Goal: Navigation & Orientation: Find specific page/section

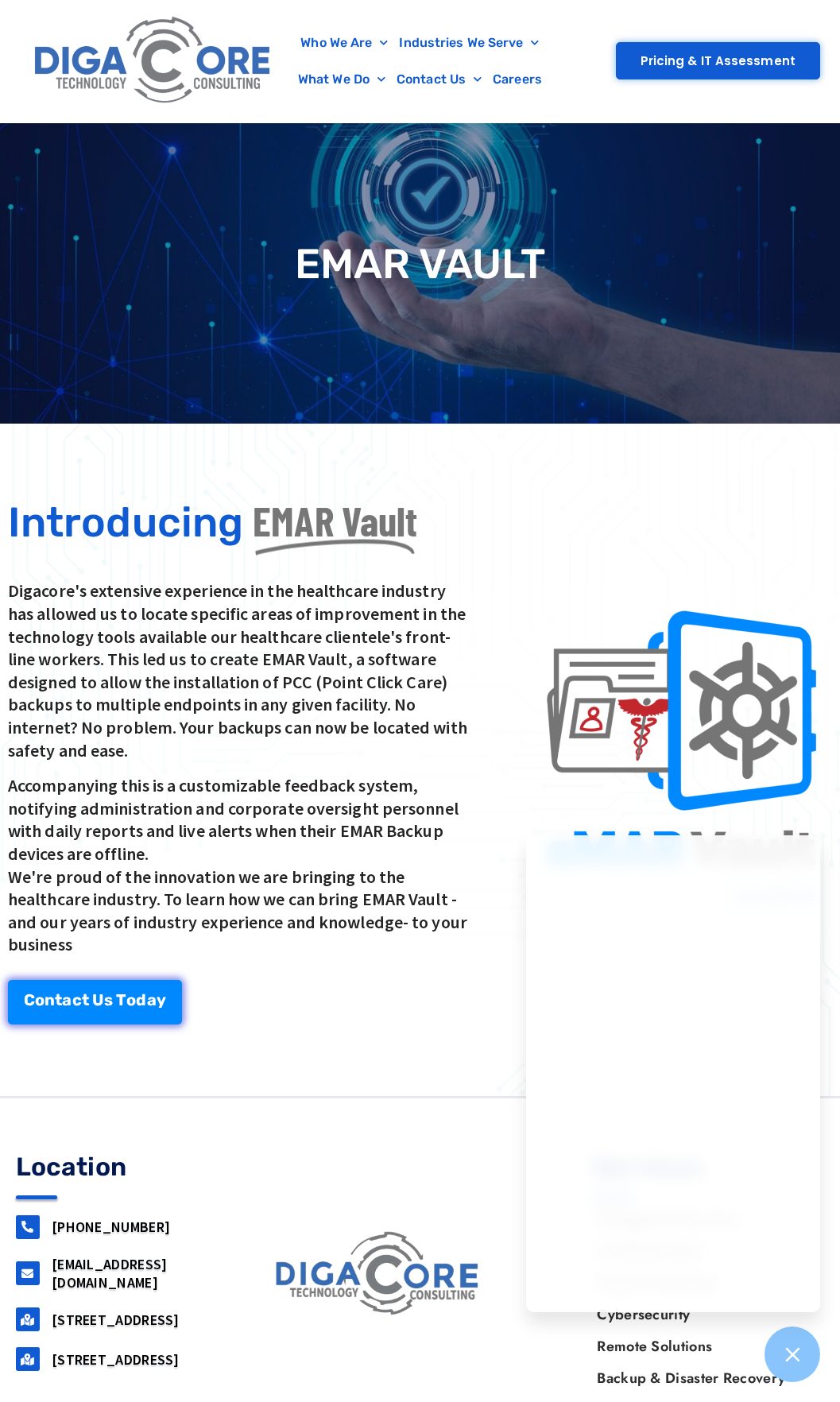
scroll to position [123, 0]
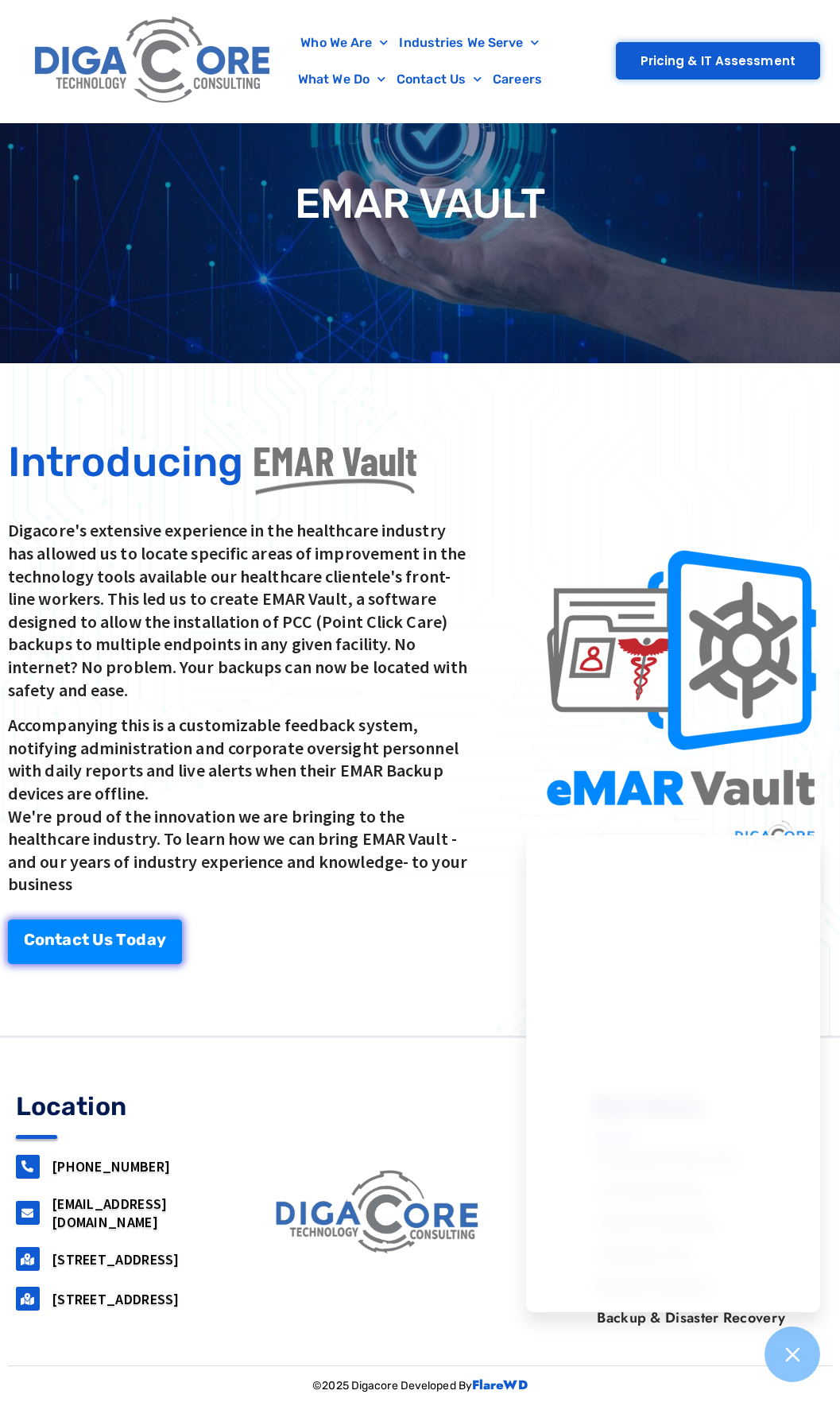
click at [412, 893] on p "Accompanying this is a customizable feedback system, notifying administration a…" at bounding box center [238, 805] width 461 height 182
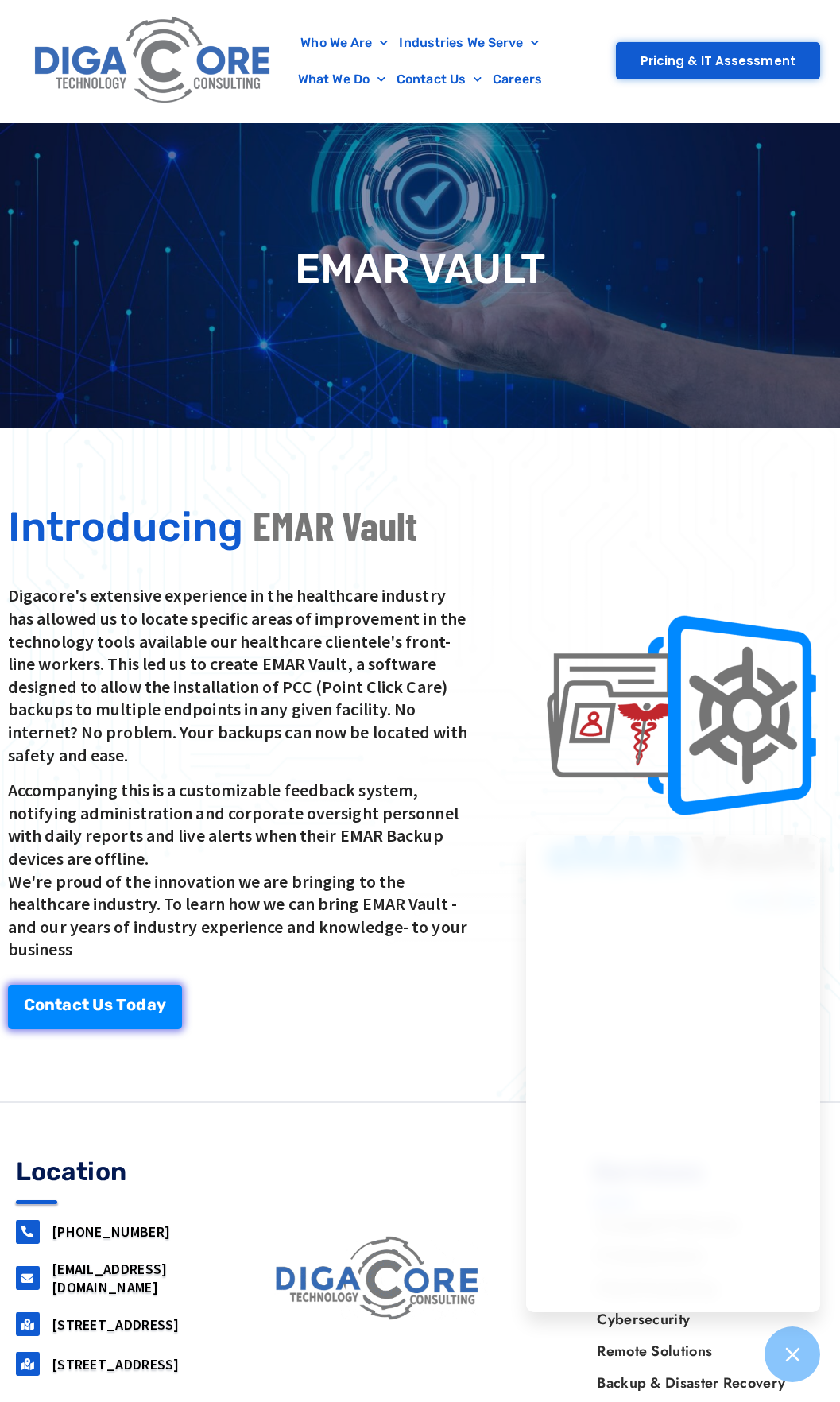
scroll to position [0, 0]
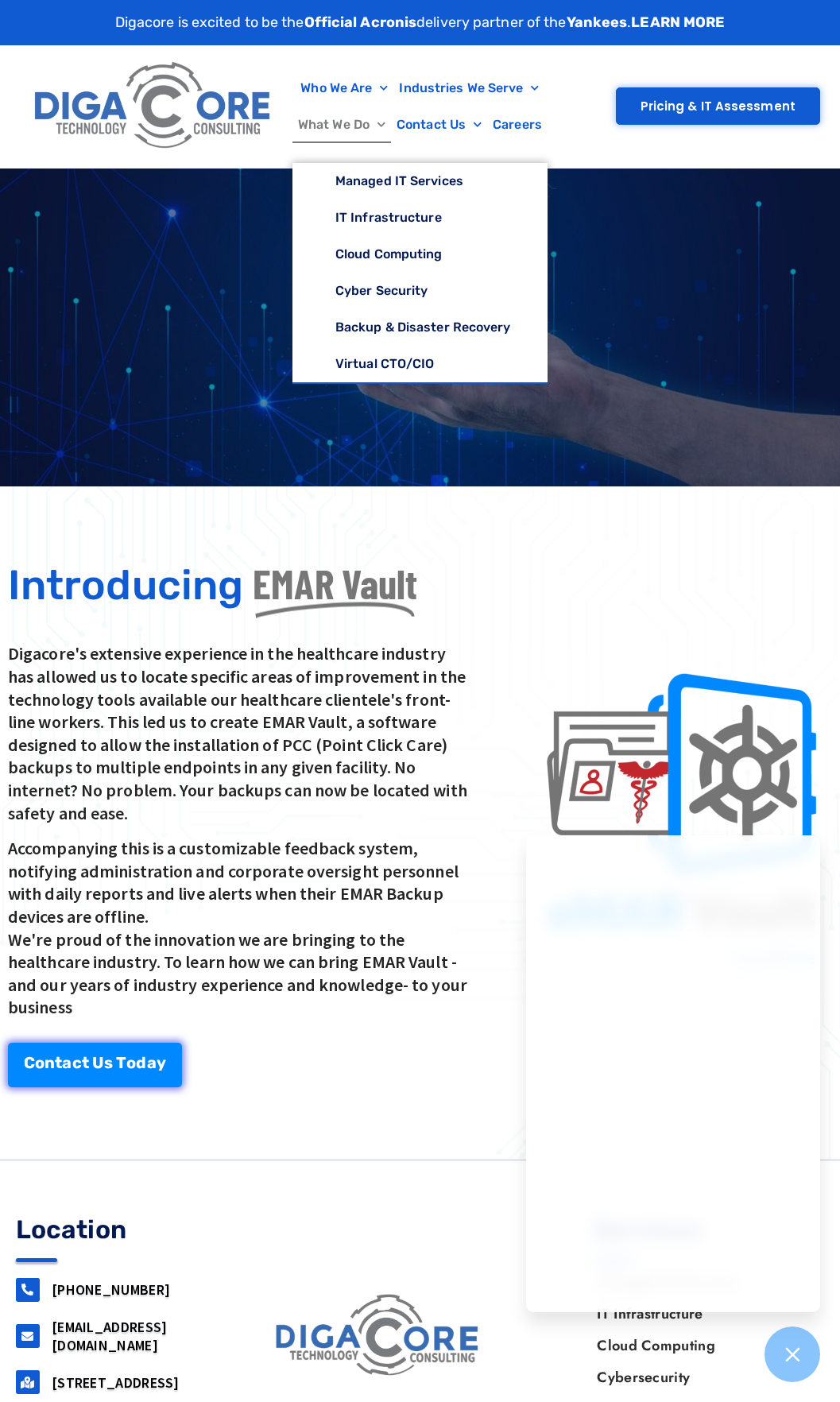
click at [413, 712] on p "Digacore's extensive experience in the healthcare industry has allowed us to lo…" at bounding box center [238, 733] width 461 height 182
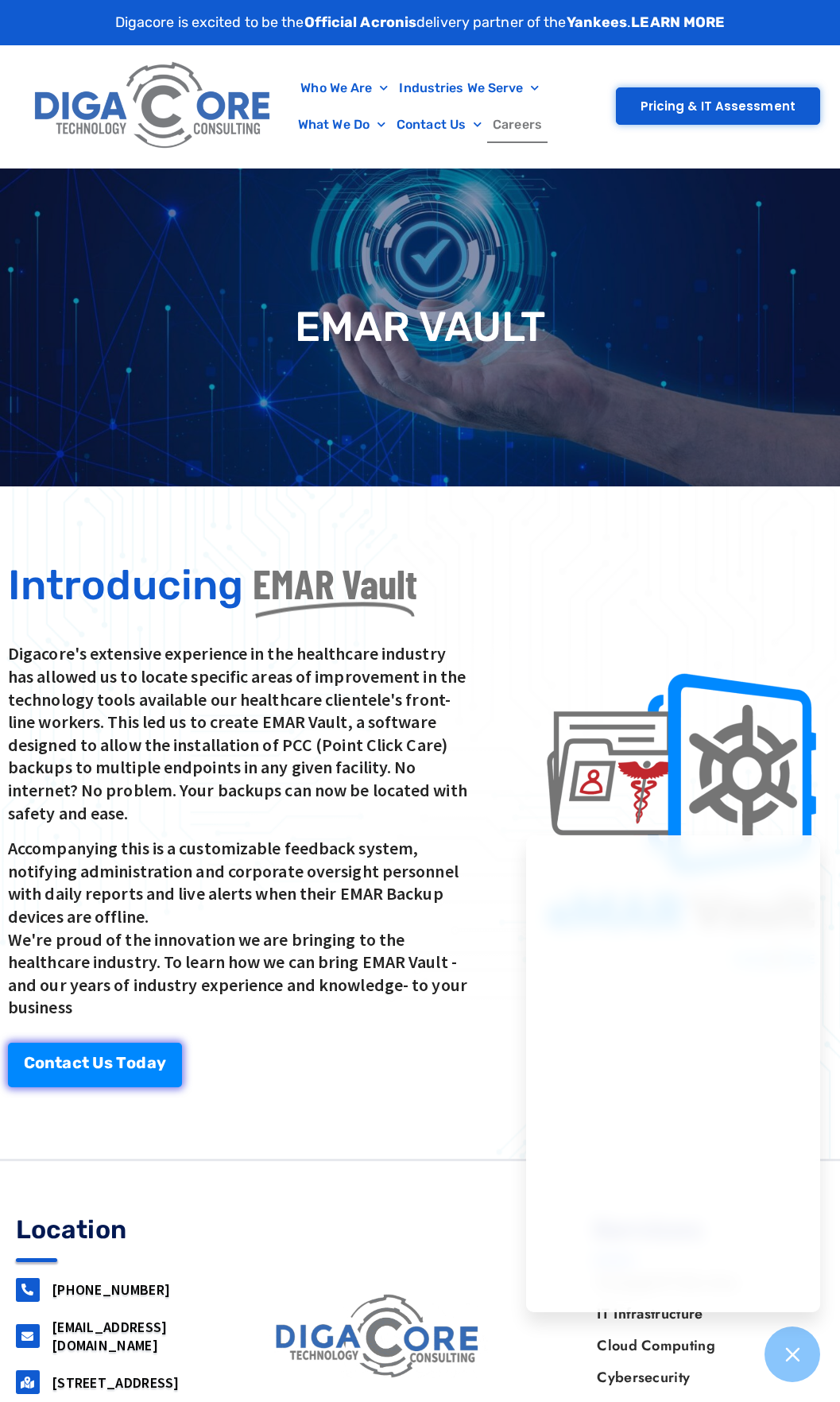
click at [537, 123] on link "Careers" at bounding box center [517, 125] width 60 height 37
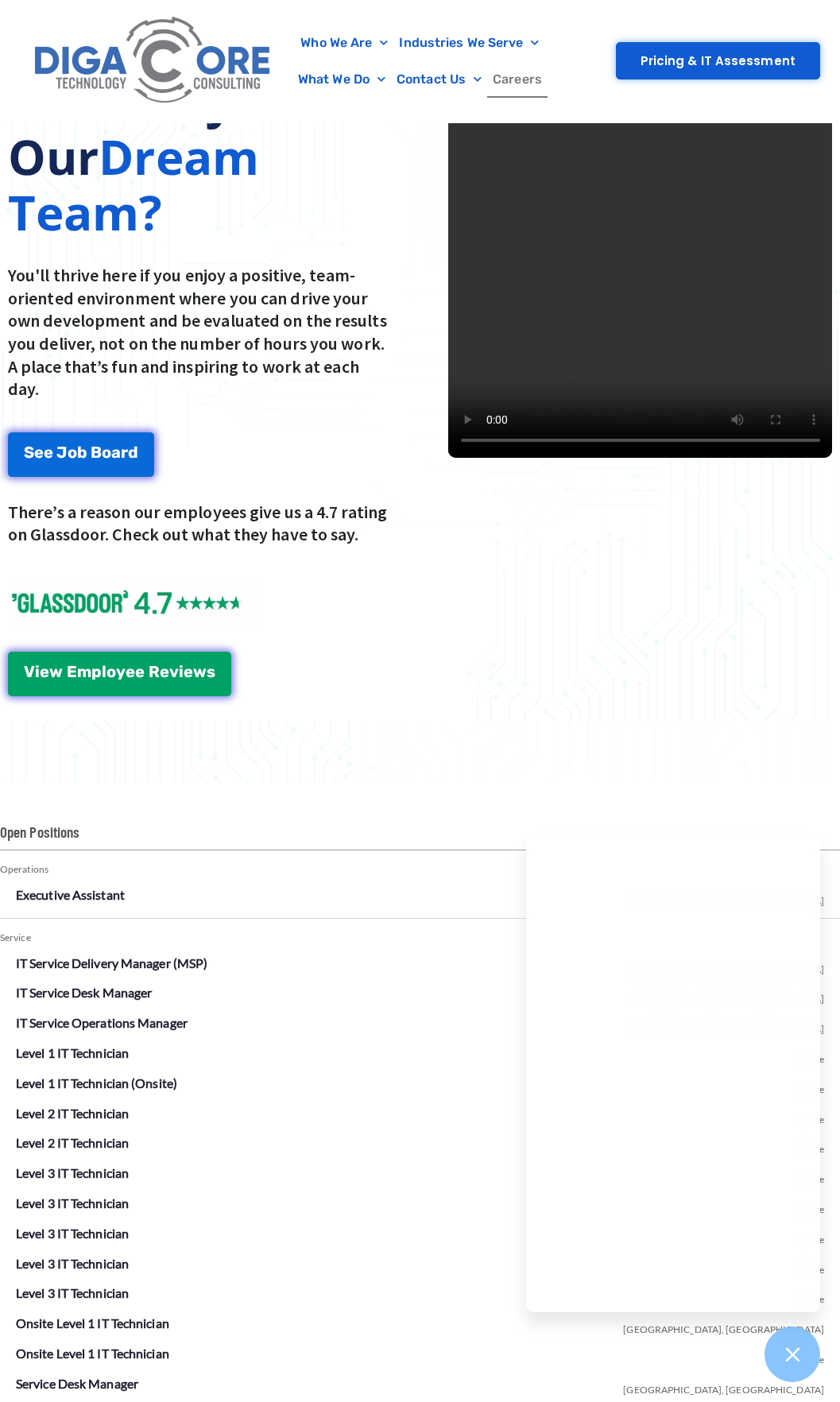
scroll to position [2066, 0]
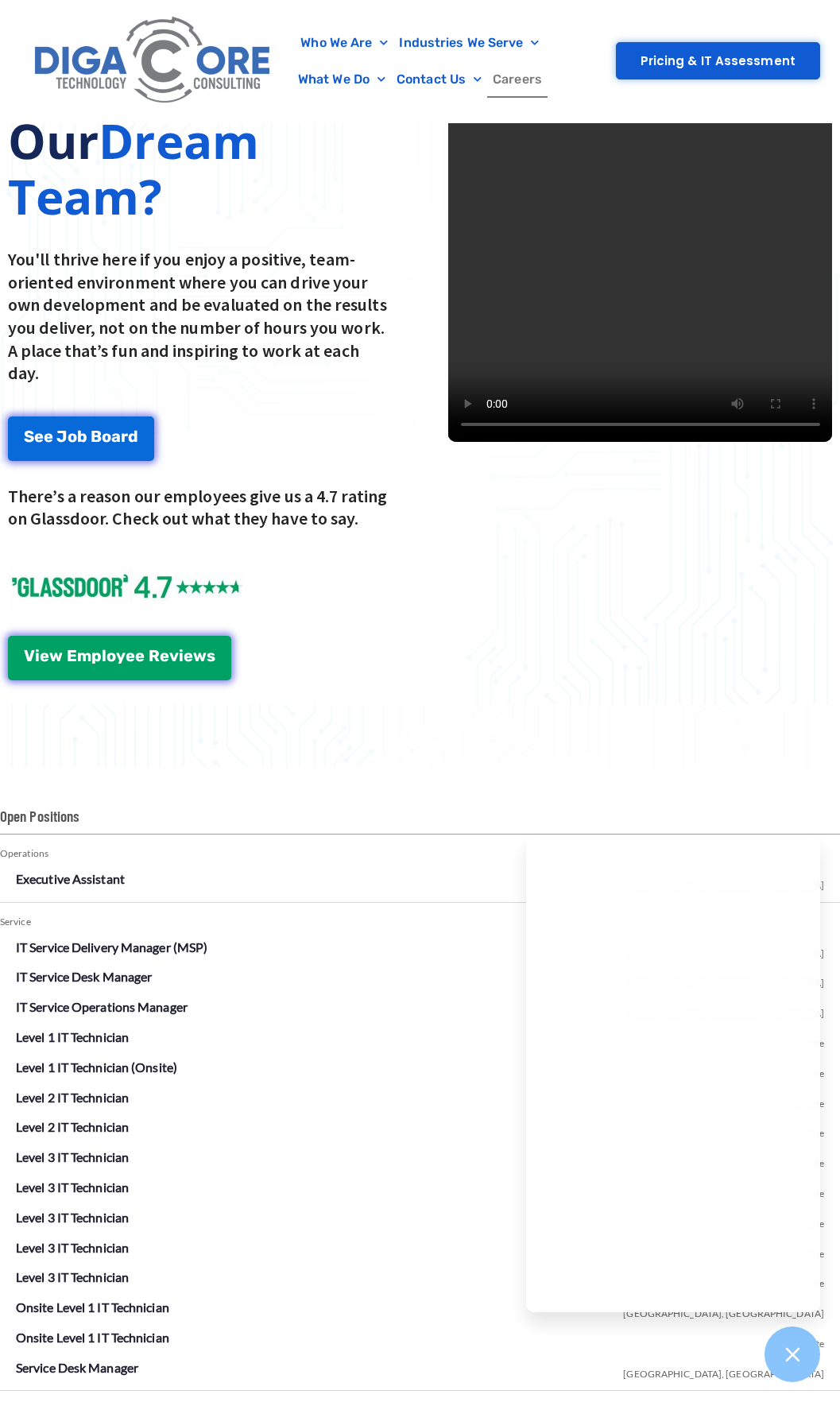
drag, startPoint x: 622, startPoint y: 724, endPoint x: 633, endPoint y: 730, distance: 12.5
click at [626, 727] on div "Want to Join Our Dream Team? You'll thrive here if you enjoy a positive, team-o…" at bounding box center [420, 368] width 840 height 797
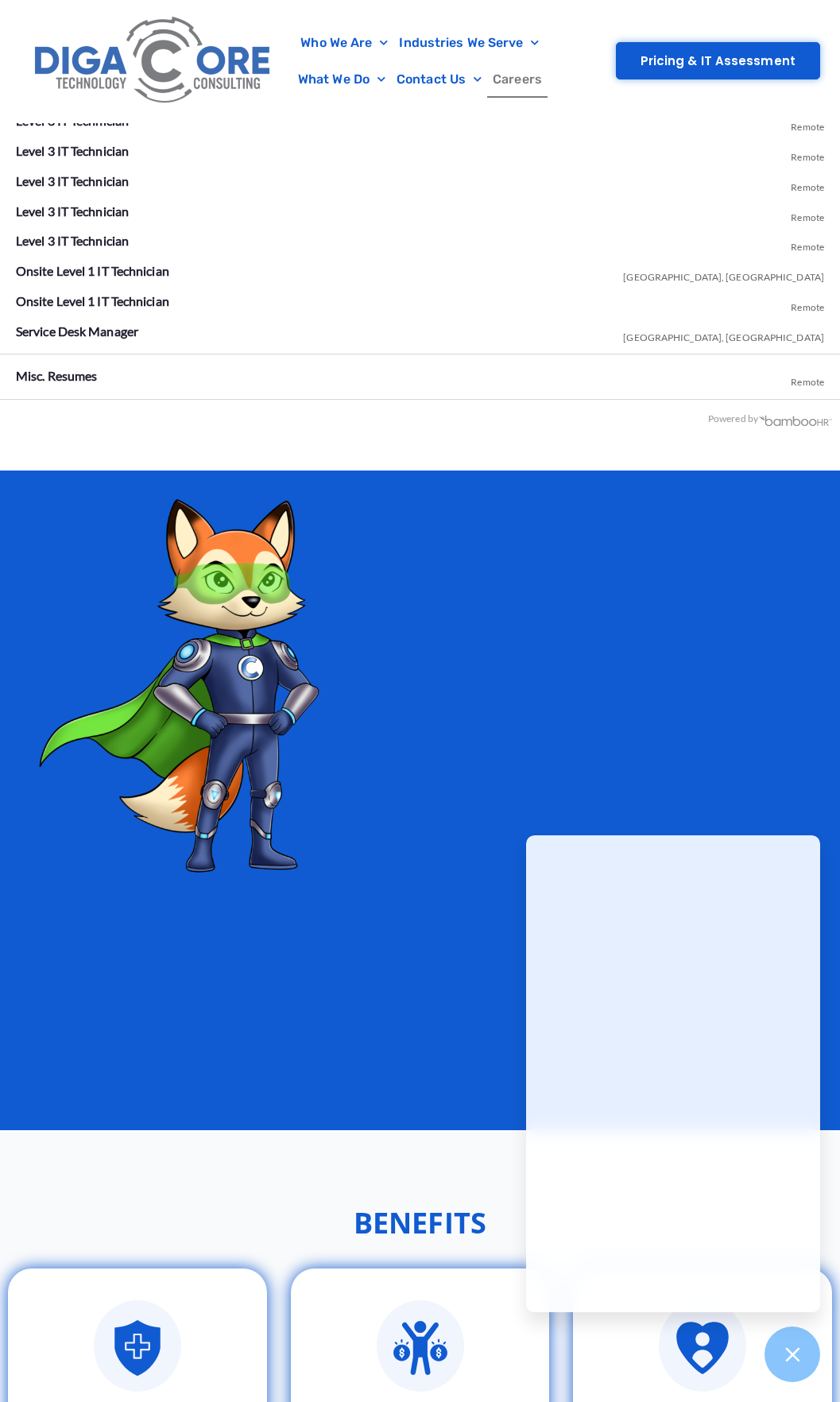
scroll to position [2626, 0]
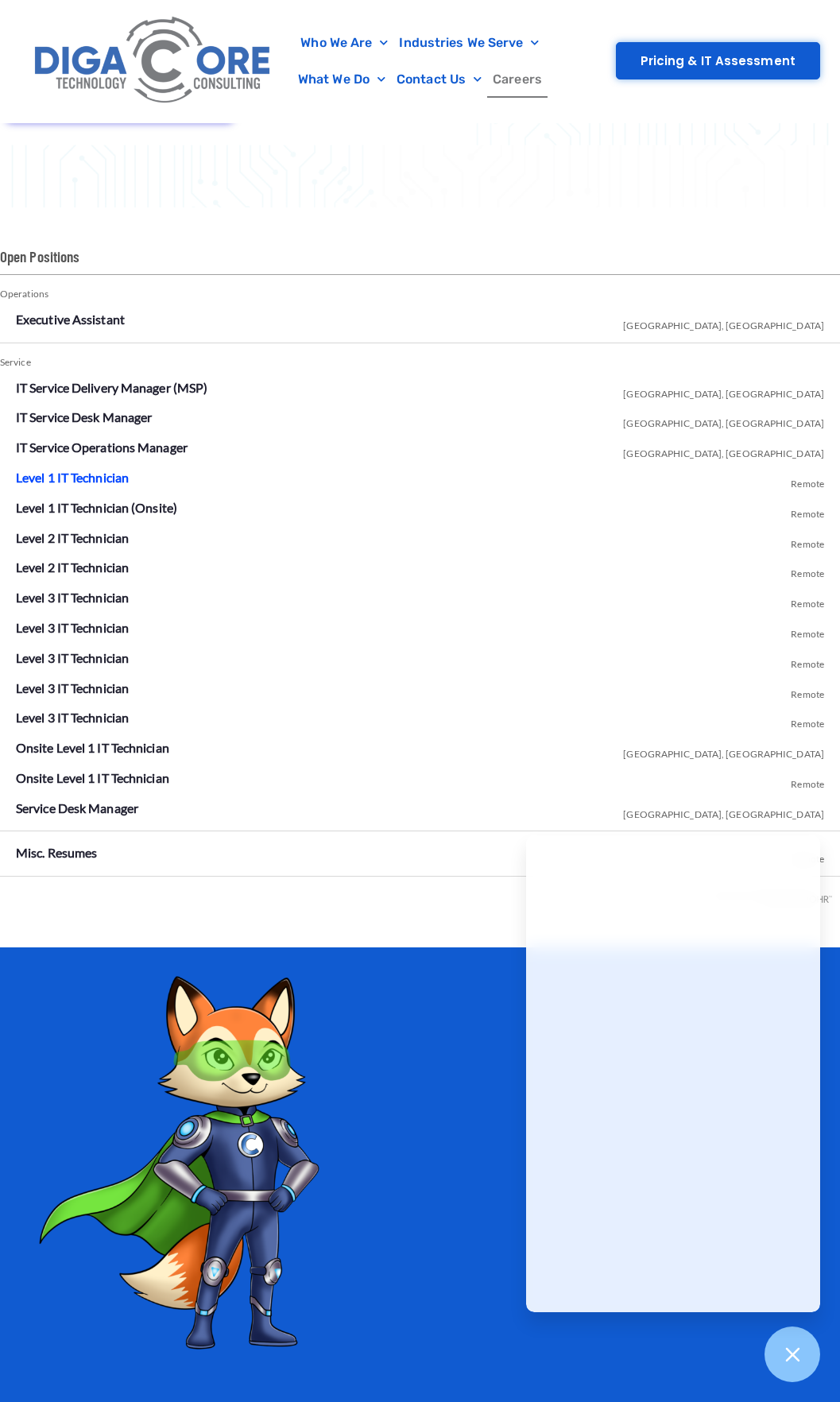
click at [97, 480] on link "Level 1 IT Technician" at bounding box center [72, 477] width 113 height 15
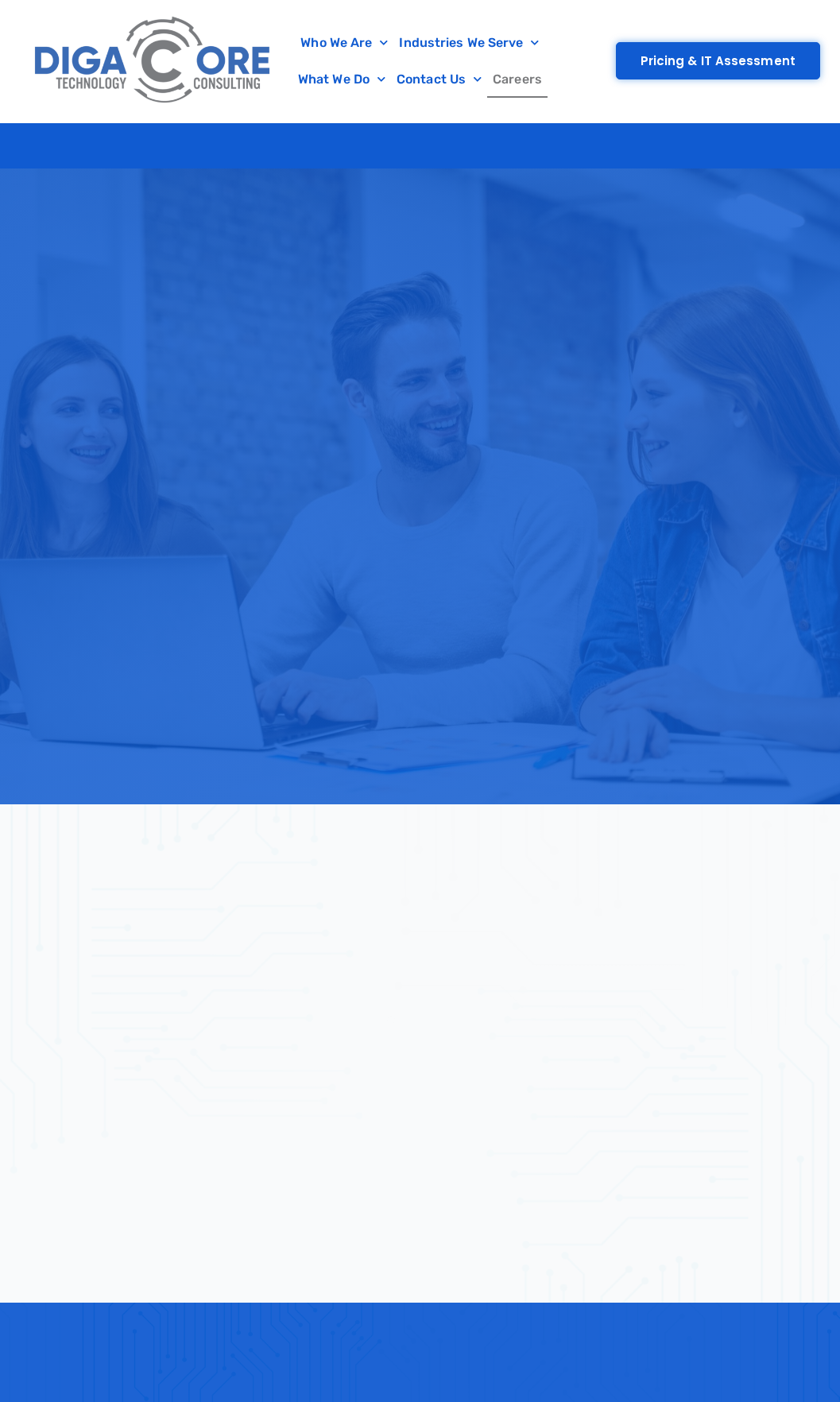
scroll to position [2626, 0]
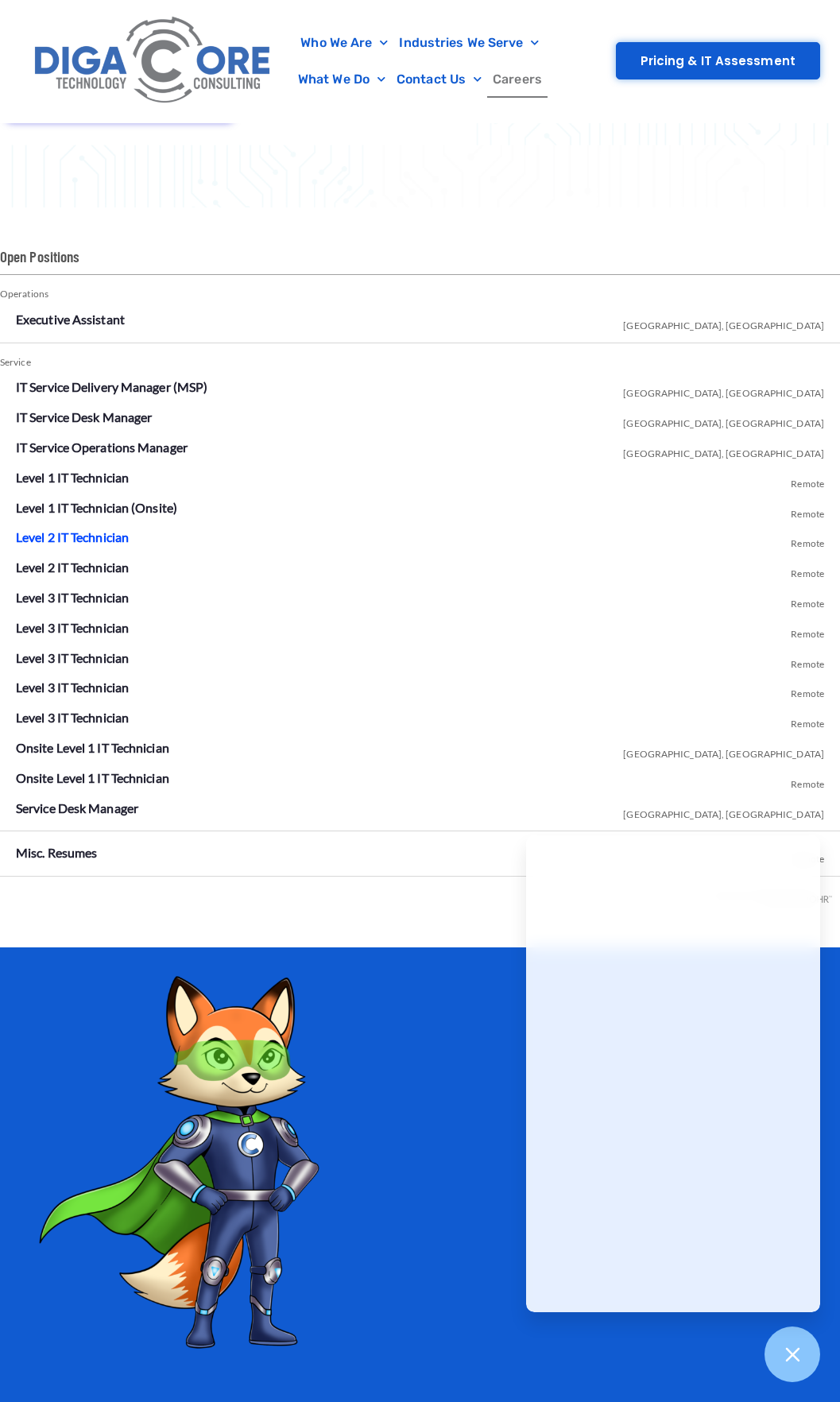
click at [106, 541] on link "Level 2 IT Technician" at bounding box center [72, 537] width 113 height 15
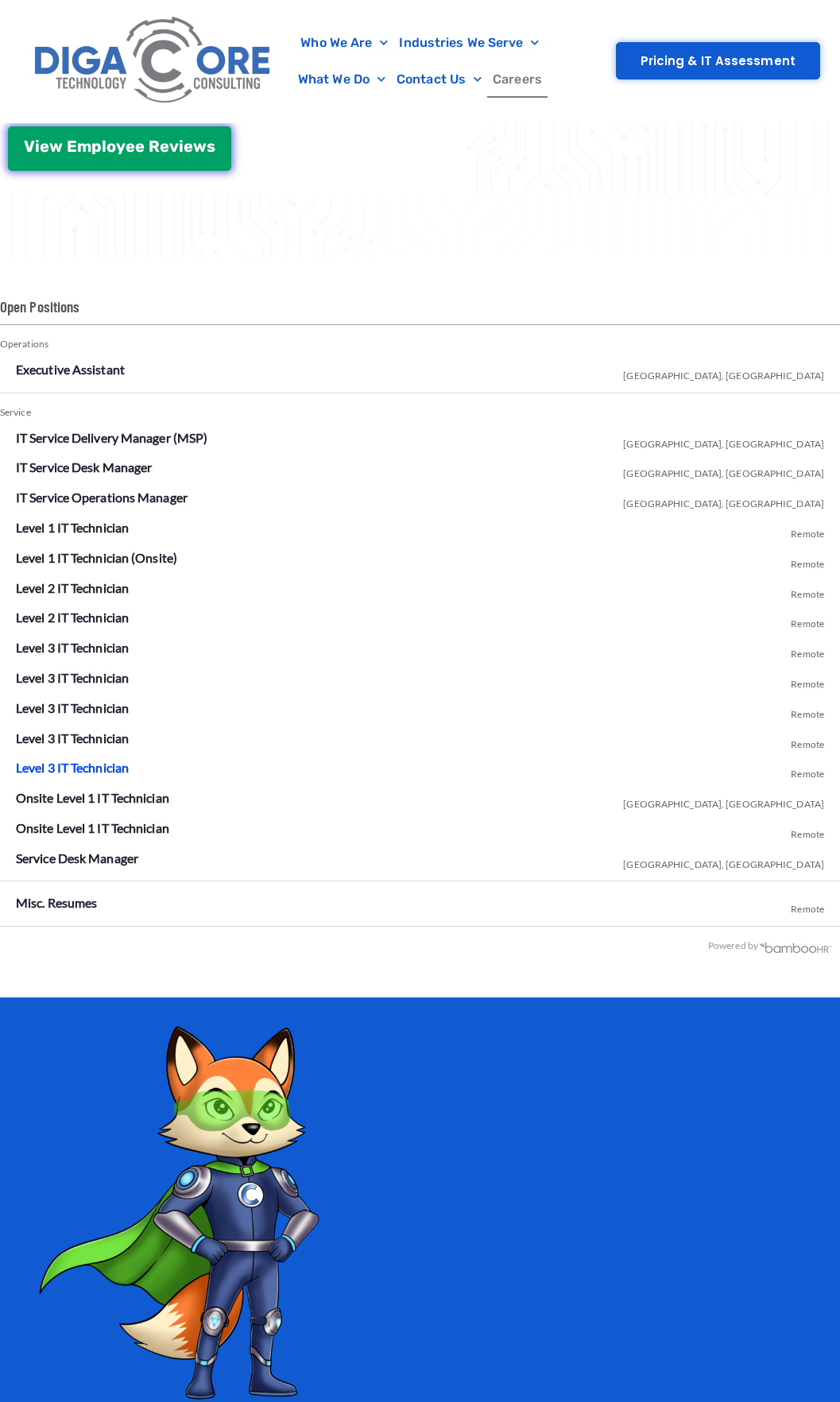
scroll to position [2546, 0]
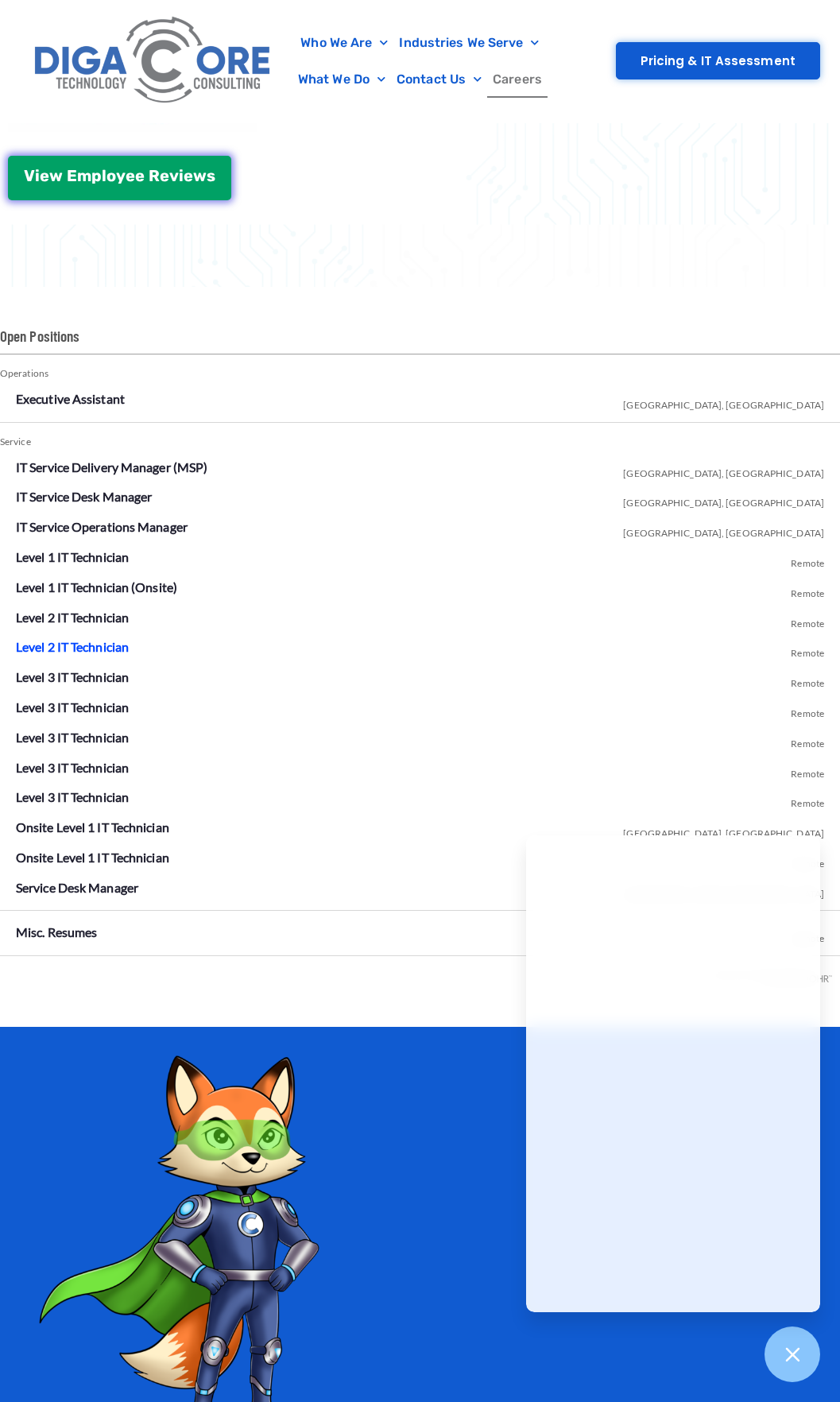
click at [102, 646] on link "Level 2 IT Technician" at bounding box center [72, 647] width 113 height 15
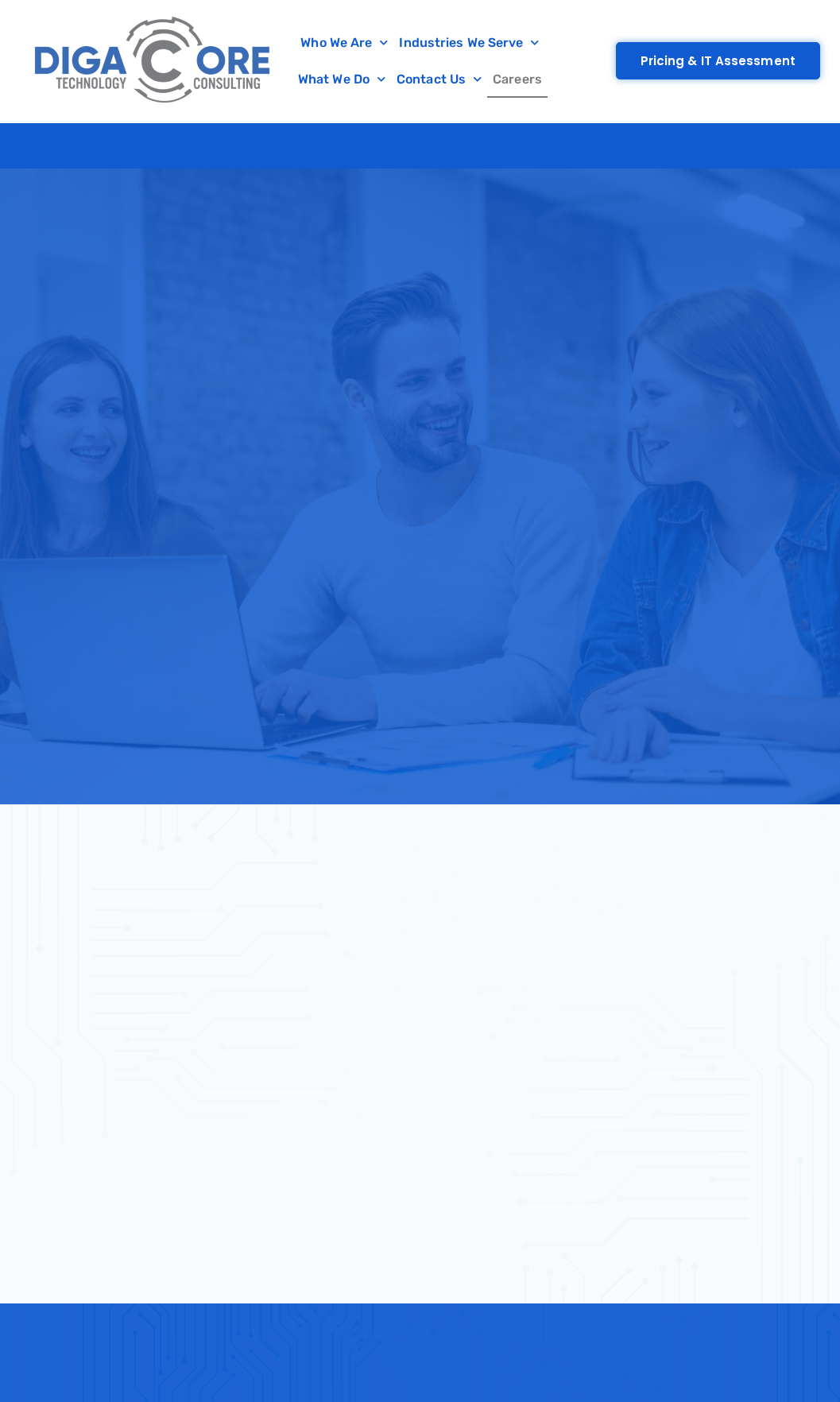
scroll to position [2546, 0]
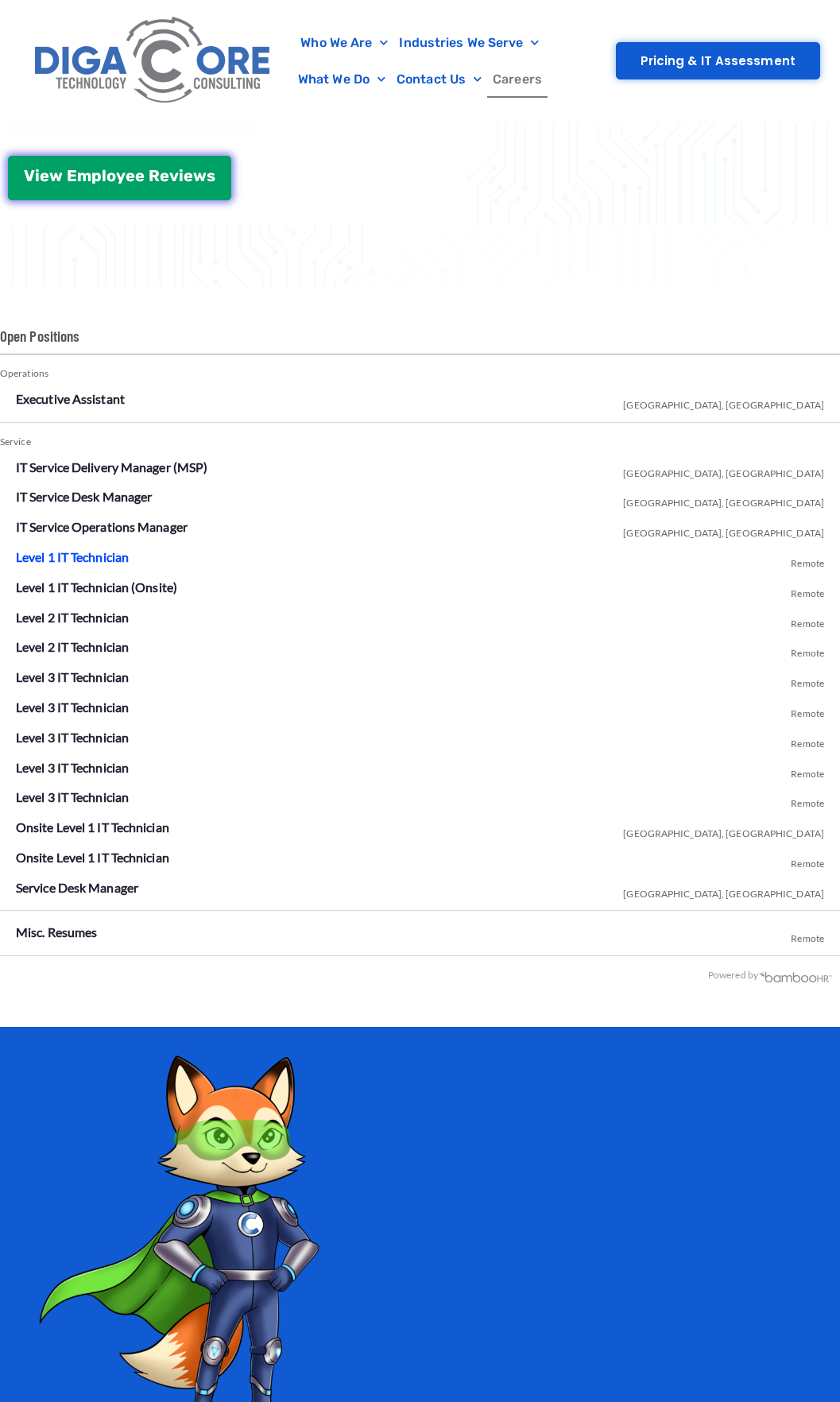
click at [101, 554] on link "Level 1 IT Technician" at bounding box center [72, 557] width 113 height 15
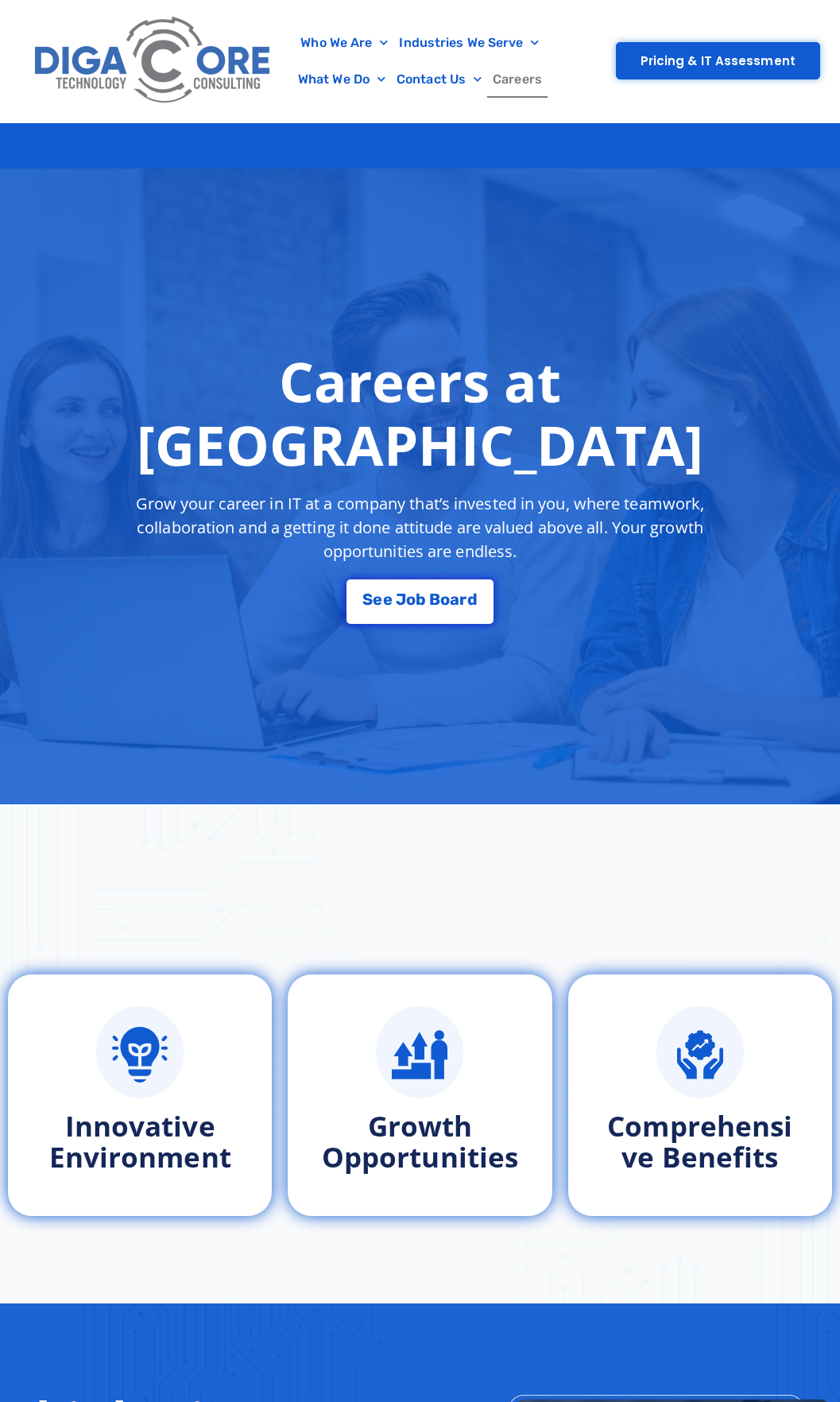
scroll to position [2546, 0]
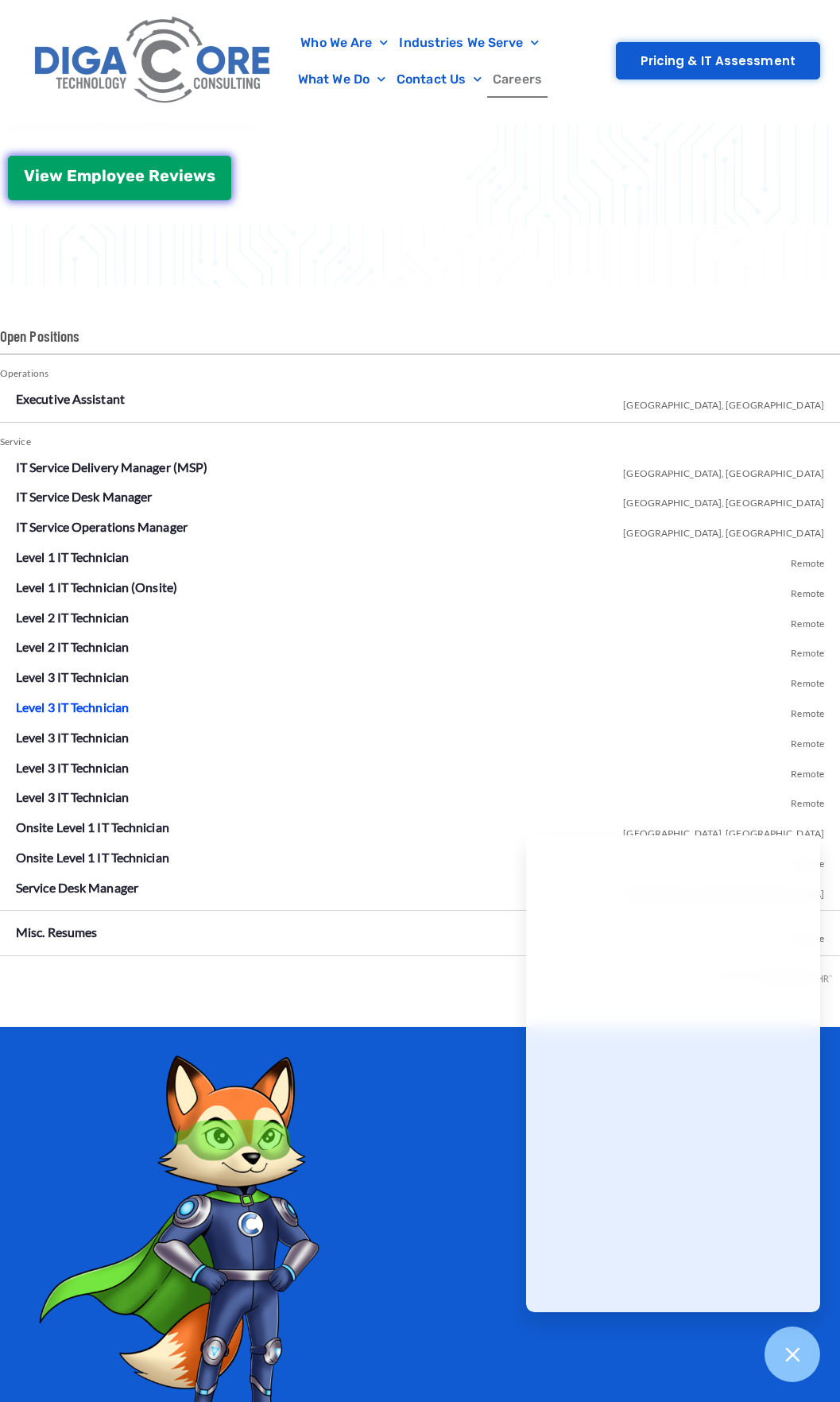
click at [100, 708] on link "Level 3 IT Technician" at bounding box center [72, 706] width 113 height 15
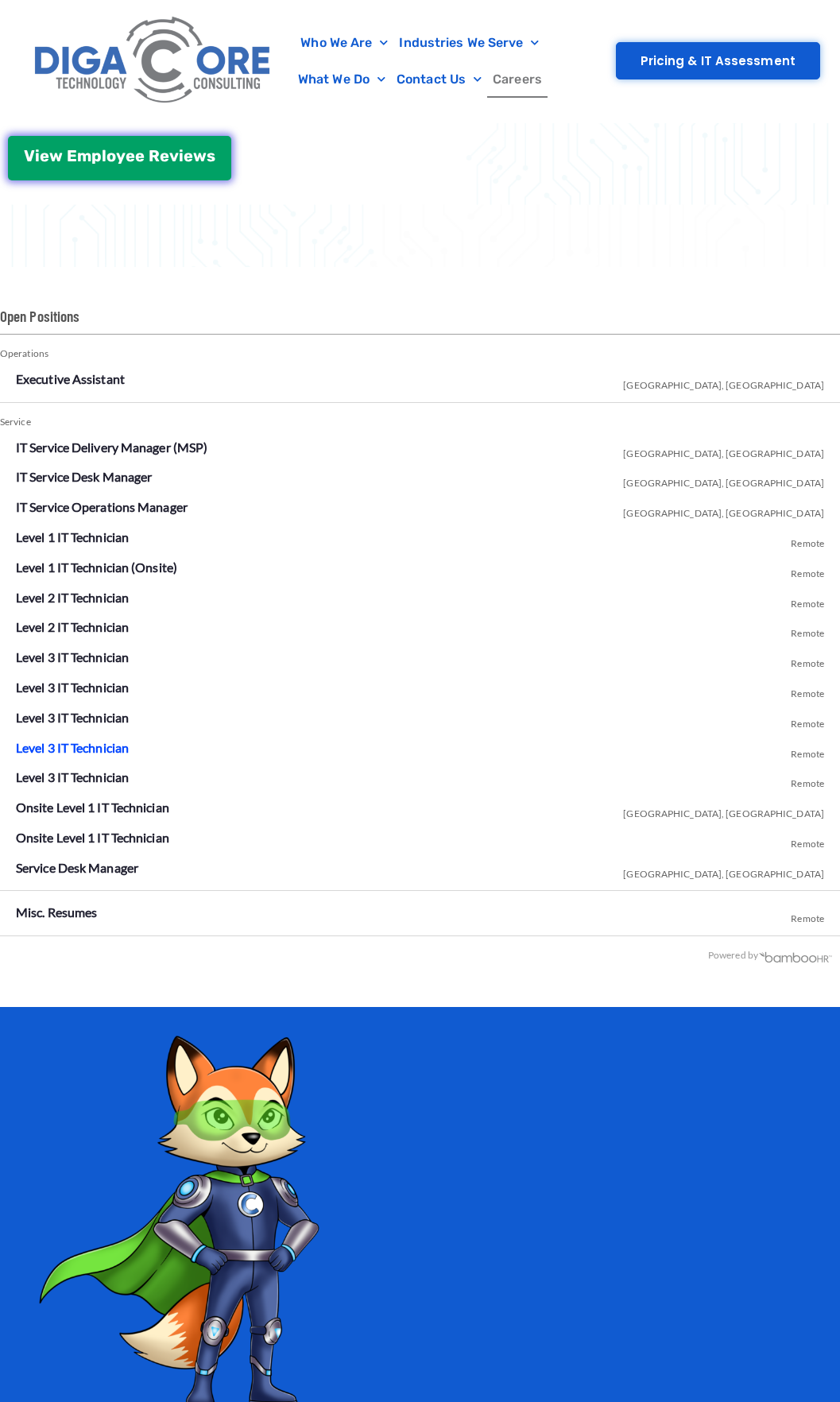
scroll to position [2546, 0]
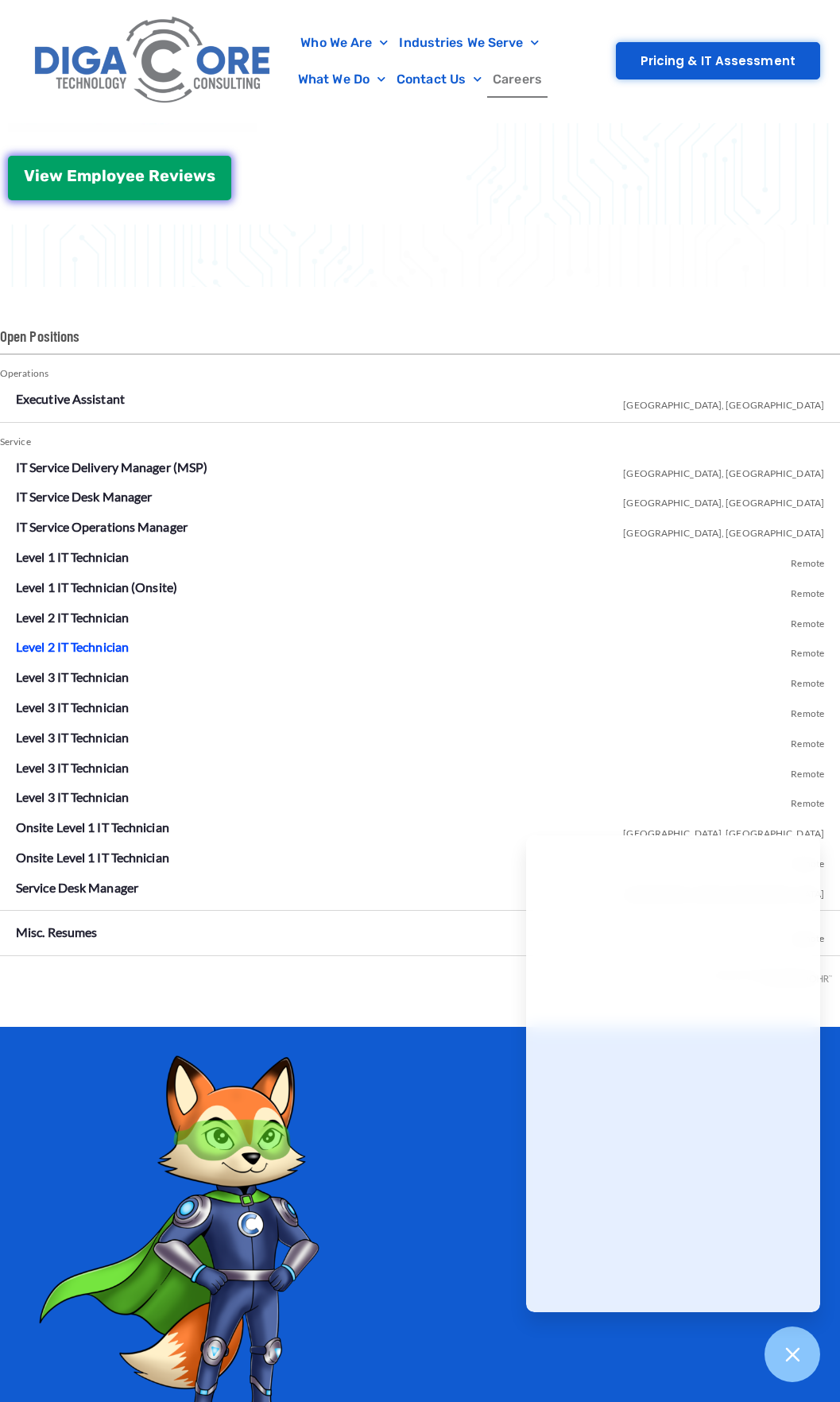
click at [94, 645] on link "Level 2 IT Technician" at bounding box center [72, 647] width 113 height 15
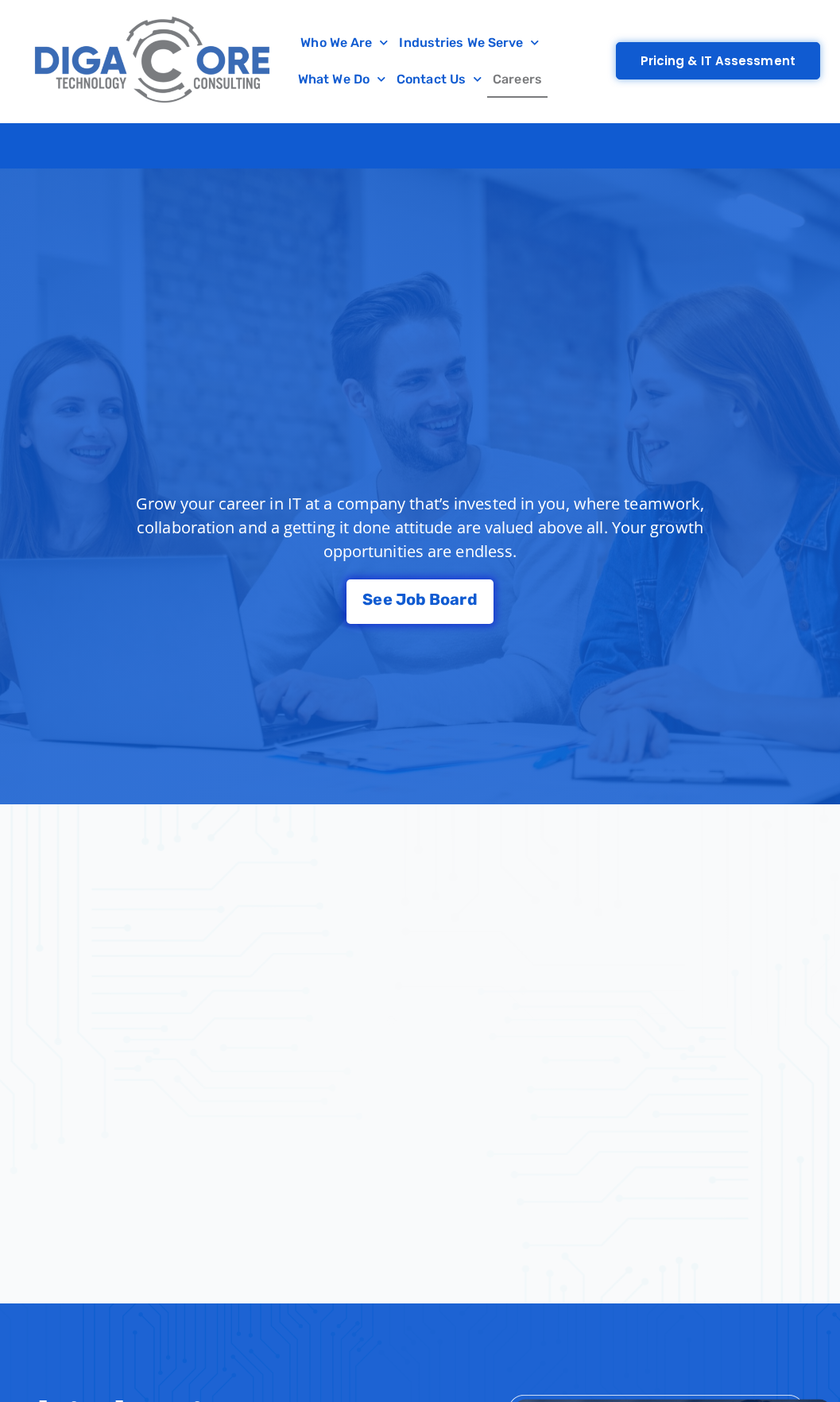
scroll to position [2546, 0]
